Goal: Information Seeking & Learning: Check status

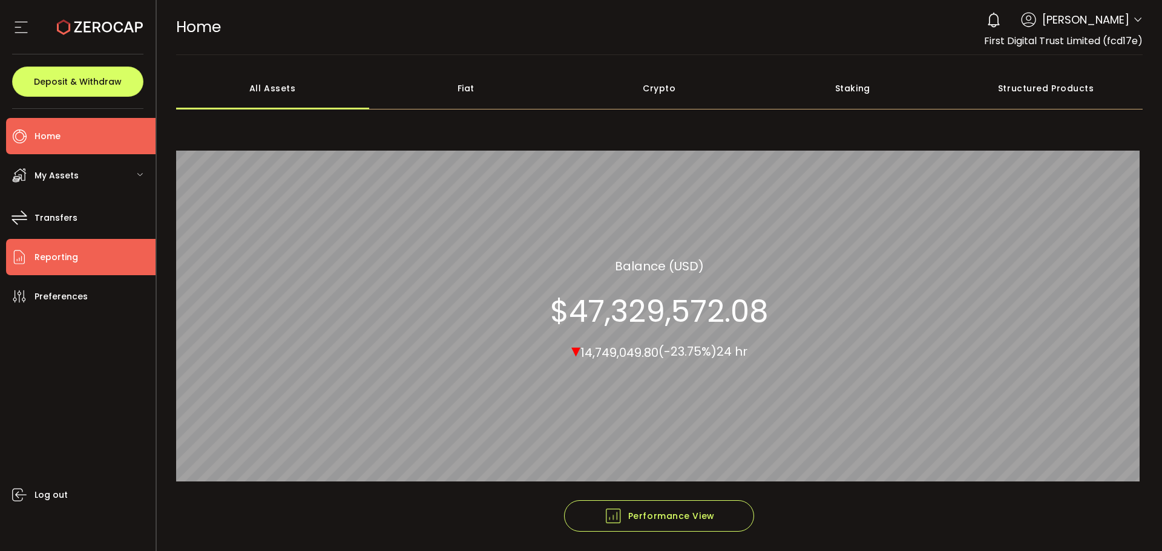
click at [61, 260] on span "Reporting" at bounding box center [56, 258] width 44 height 18
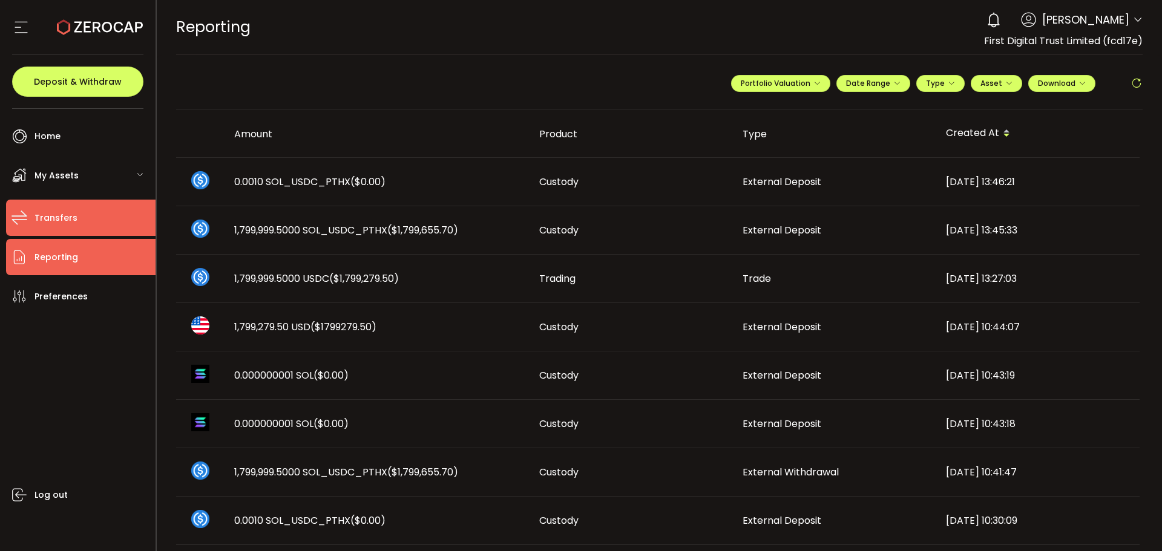
click at [91, 206] on li "Transfers" at bounding box center [80, 218] width 149 height 36
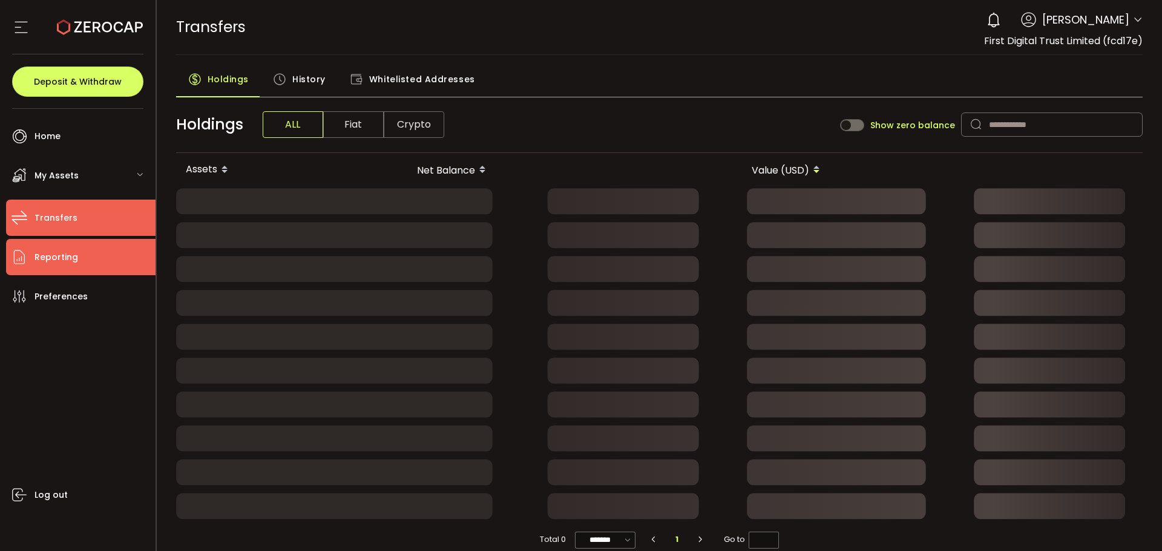
click at [84, 257] on li "Reporting" at bounding box center [80, 257] width 149 height 36
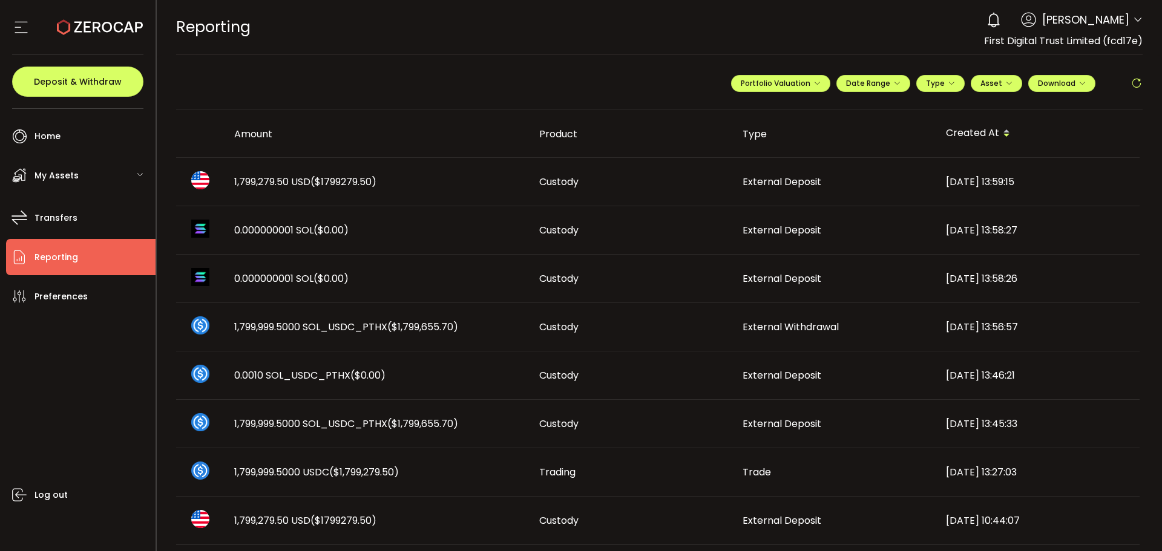
click at [340, 186] on span "($1799279.50)" at bounding box center [343, 182] width 66 height 14
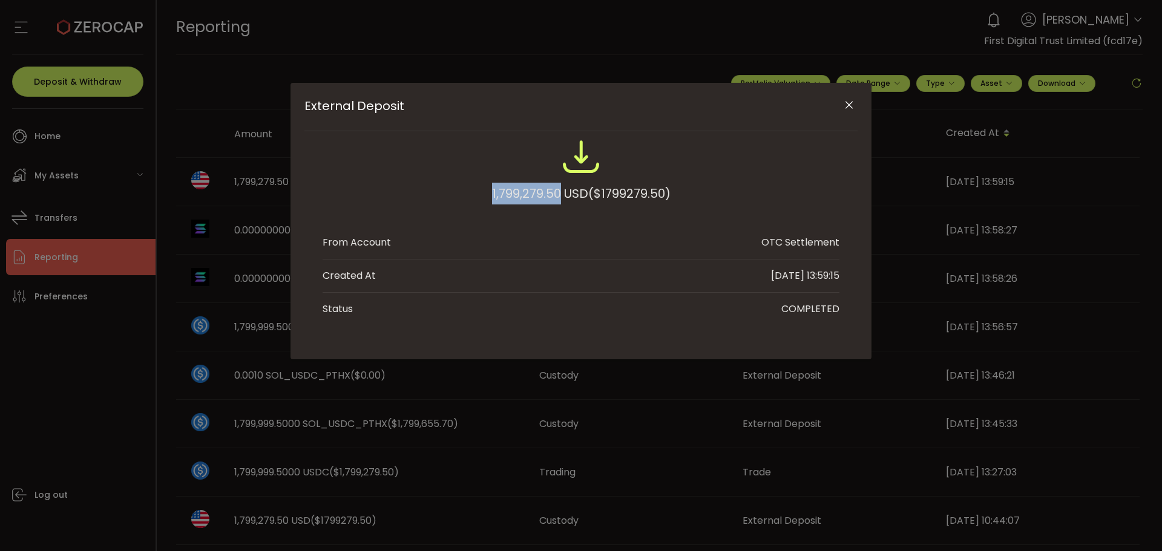
drag, startPoint x: 479, startPoint y: 189, endPoint x: 557, endPoint y: 195, distance: 79.0
click at [557, 195] on div "1,799,279.50 USD ($1799279.50)" at bounding box center [581, 176] width 517 height 79
copy div "1,799,279.50"
